Goal: Information Seeking & Learning: Learn about a topic

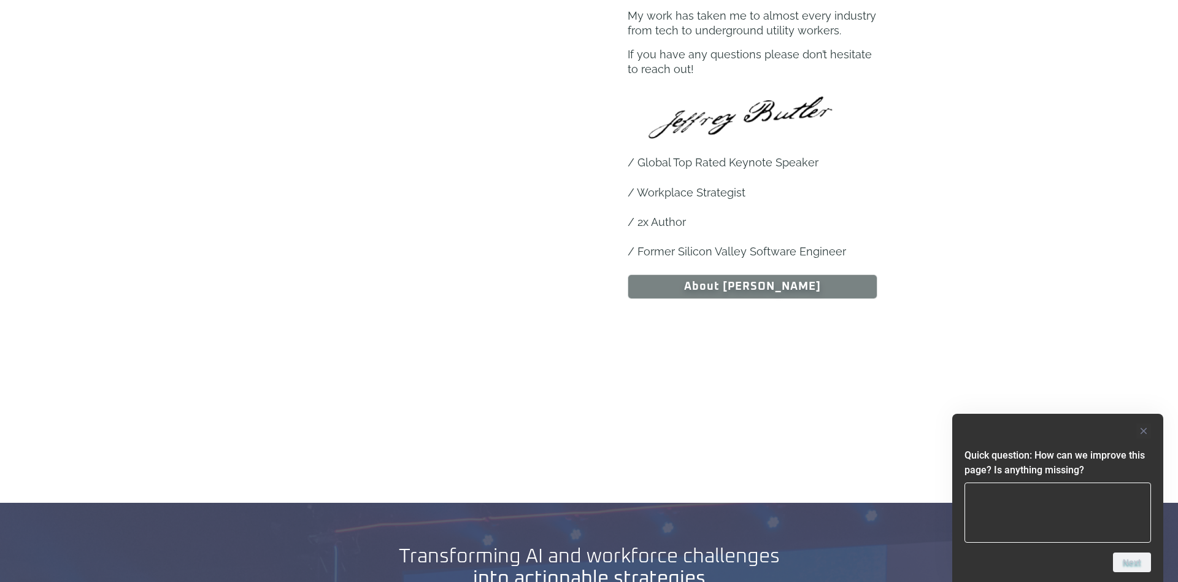
scroll to position [1259, 0]
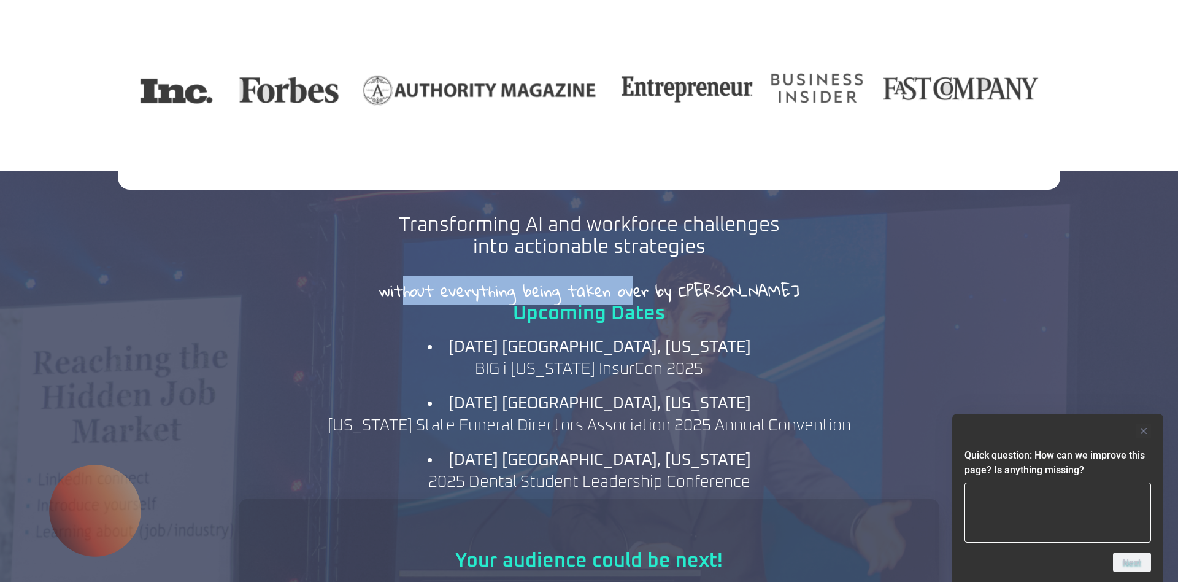
drag, startPoint x: 456, startPoint y: 275, endPoint x: 679, endPoint y: 277, distance: 223.3
click at [679, 283] on h2 "without everything being taken over by AI" at bounding box center [588, 290] width 699 height 15
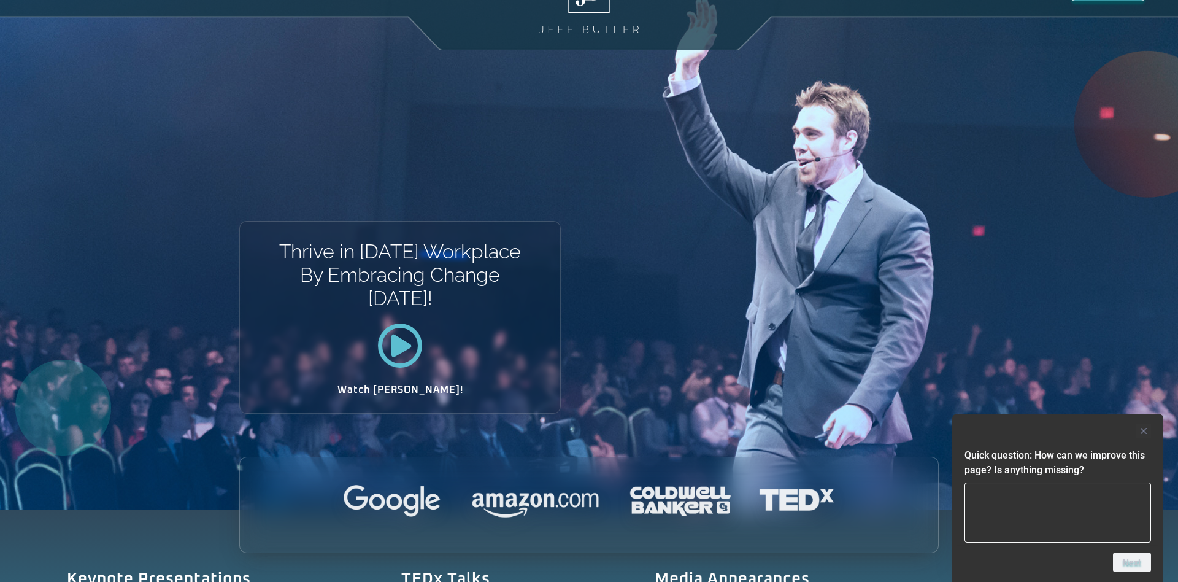
scroll to position [0, 0]
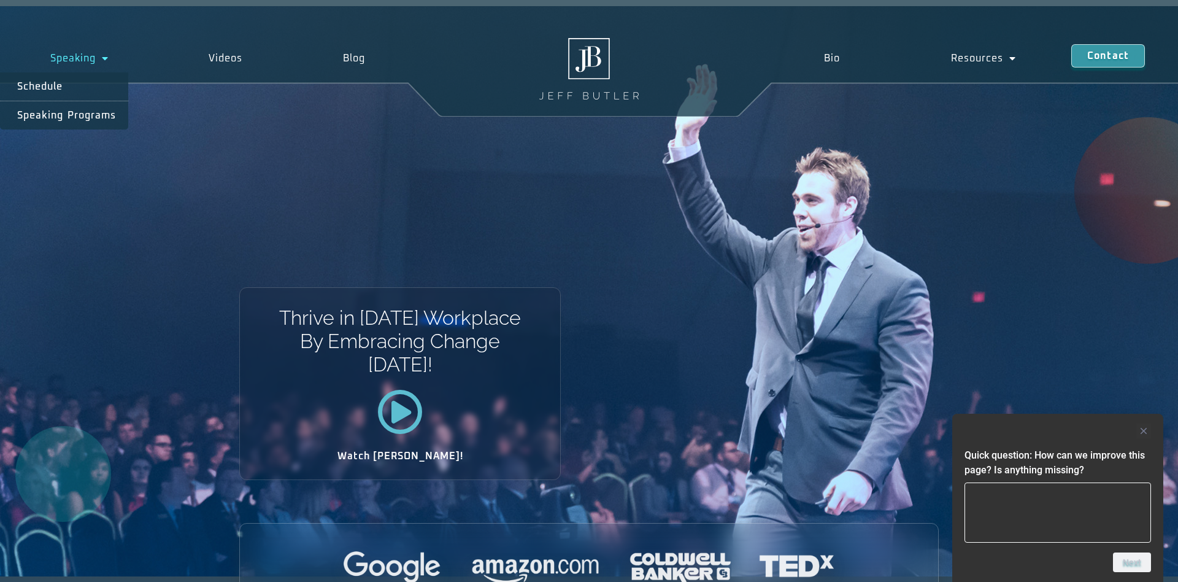
click at [90, 61] on link "Speaking" at bounding box center [79, 58] width 159 height 28
click at [94, 64] on link "Speaking" at bounding box center [79, 58] width 159 height 28
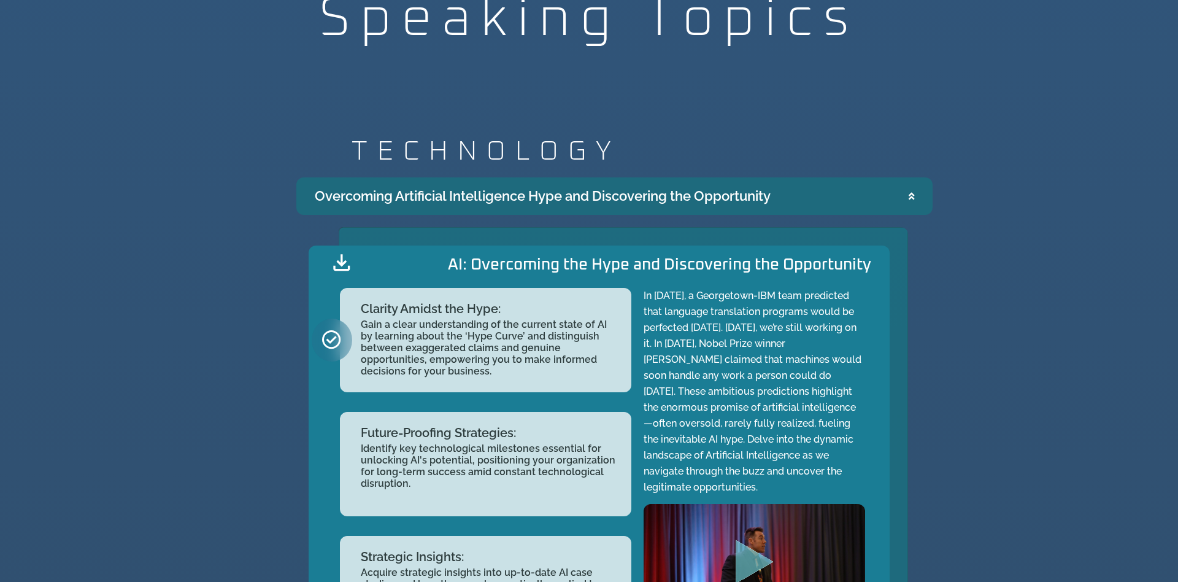
scroll to position [1458, 0]
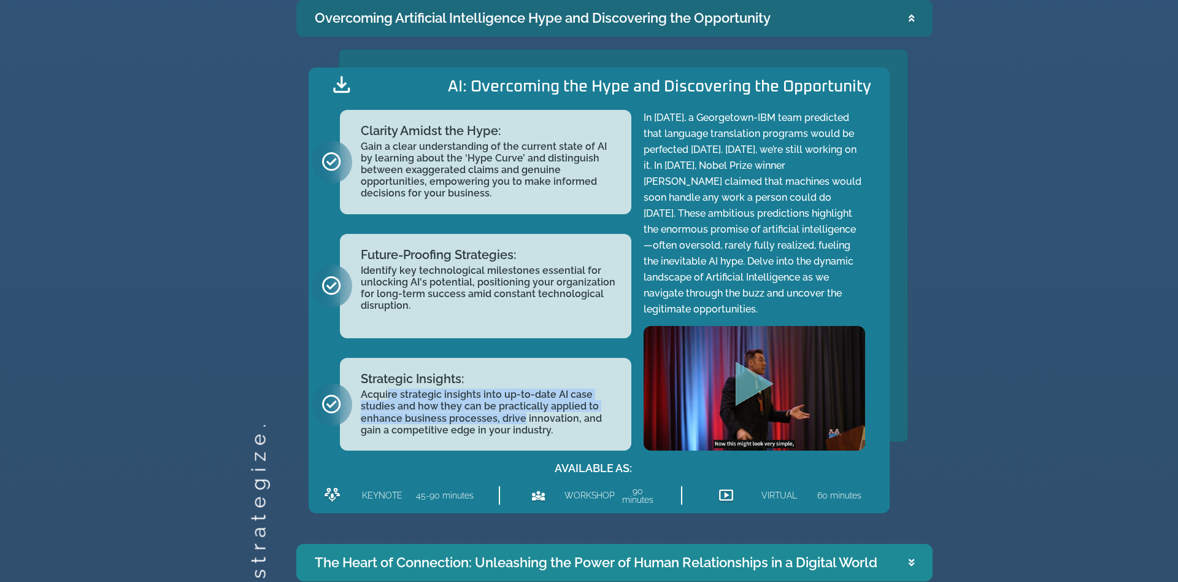
drag, startPoint x: 389, startPoint y: 396, endPoint x: 521, endPoint y: 418, distance: 134.4
click at [521, 418] on h2 "Acquire strategic insights into up-to-date AI case studies and how they can be …" at bounding box center [490, 411] width 258 height 47
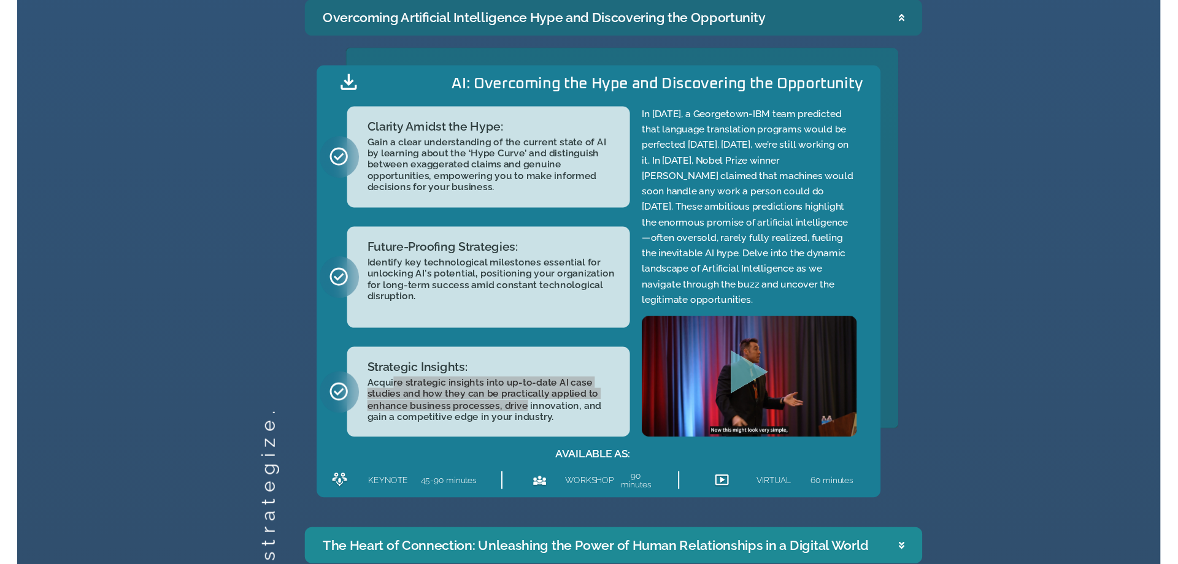
scroll to position [1442, 0]
